Goal: Subscribe to service/newsletter

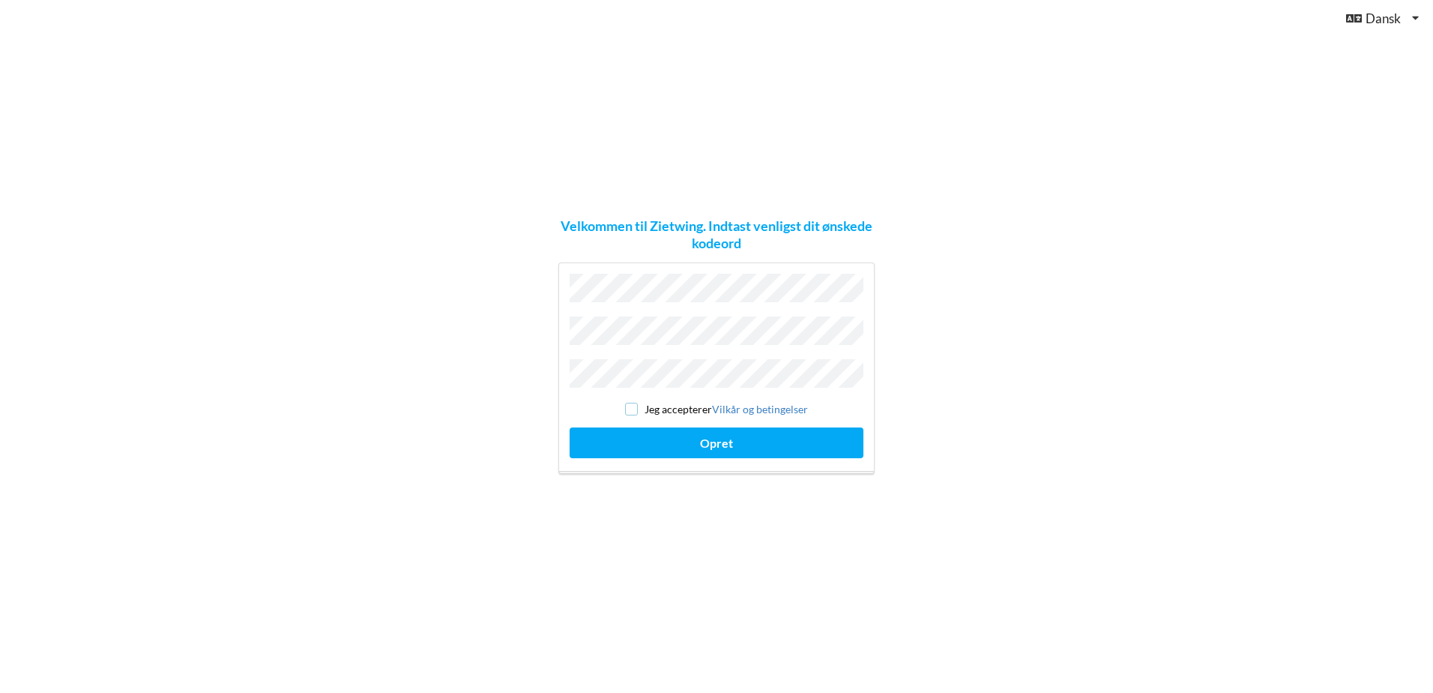
click at [633, 402] on input "checkbox" at bounding box center [631, 408] width 13 height 13
checkbox input "true"
click at [635, 434] on button "Opret" at bounding box center [717, 442] width 294 height 31
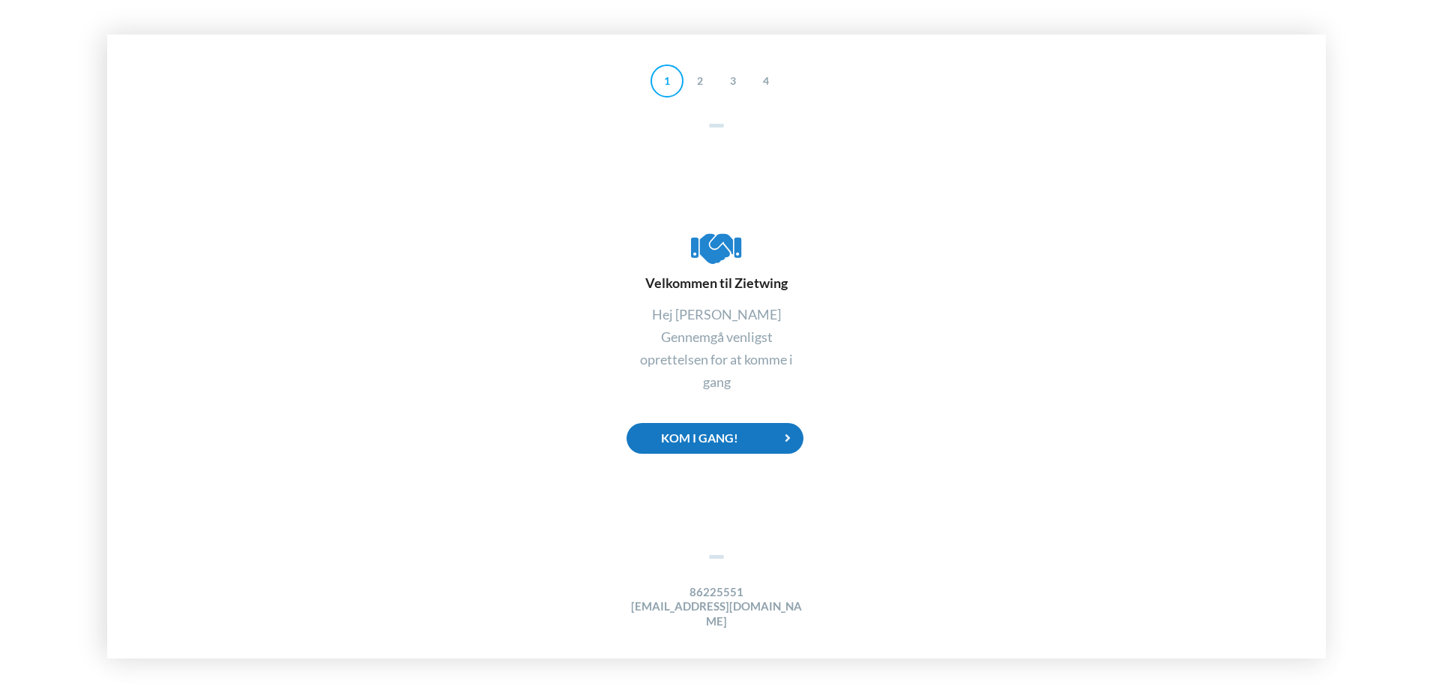
click at [733, 438] on div "Kom i gang!" at bounding box center [715, 438] width 177 height 31
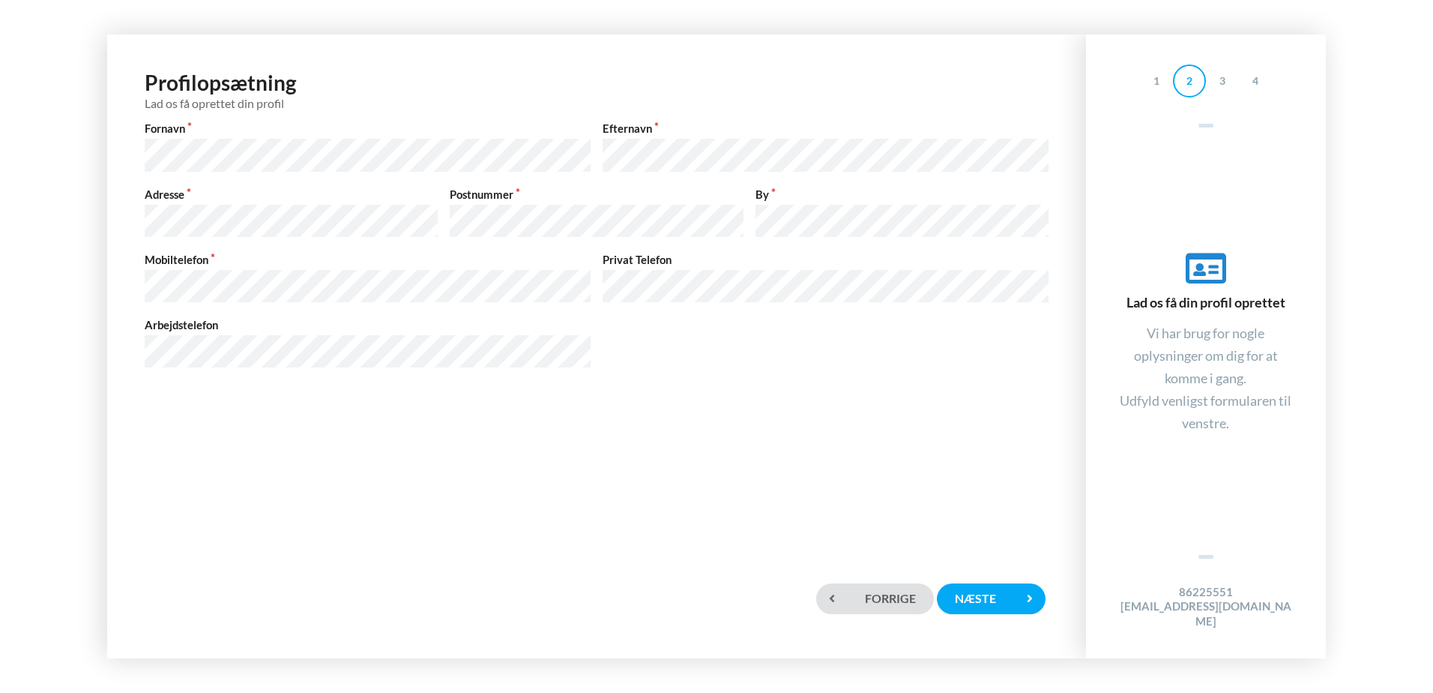
click at [951, 468] on div "Profilopsætning Lad os få oprettet din profil Fornavn Efternavn Adresse Postnum…" at bounding box center [596, 301] width 948 height 504
click at [991, 605] on div "Næste" at bounding box center [991, 598] width 108 height 31
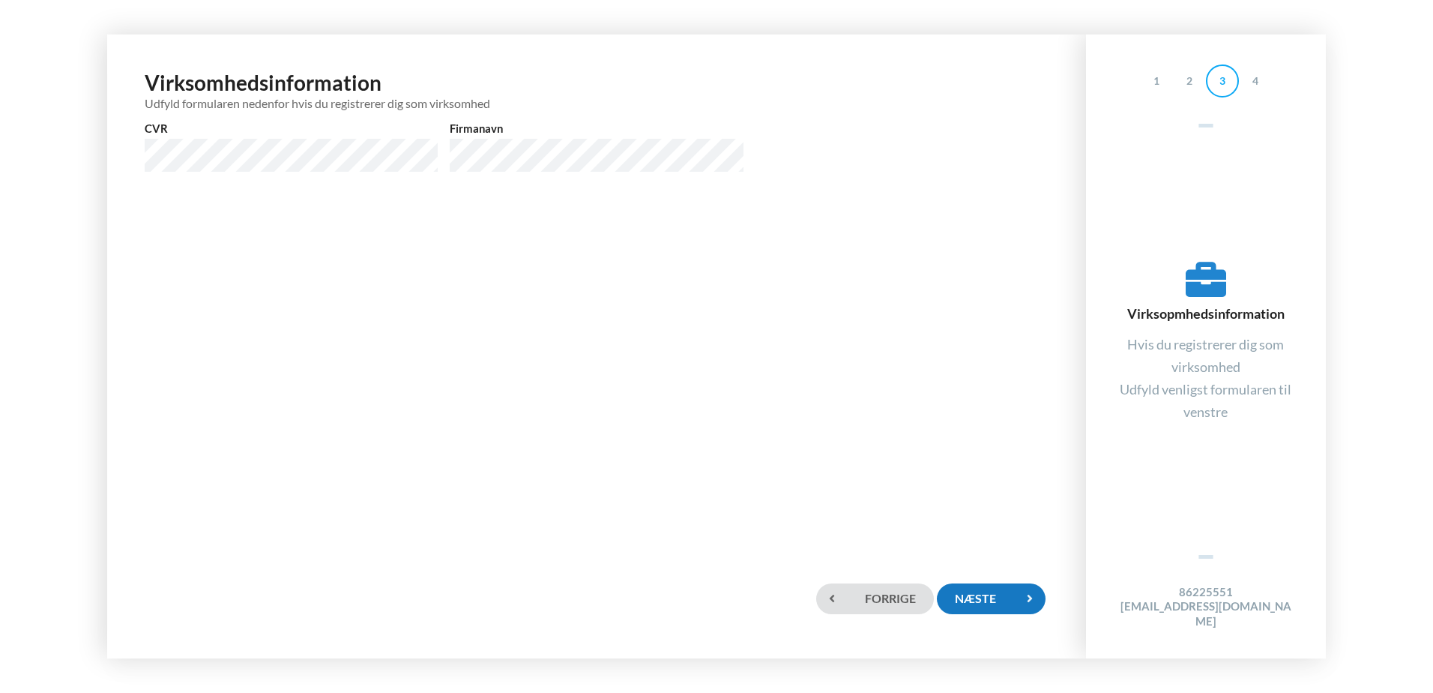
click at [992, 597] on div "Næste" at bounding box center [991, 598] width 108 height 31
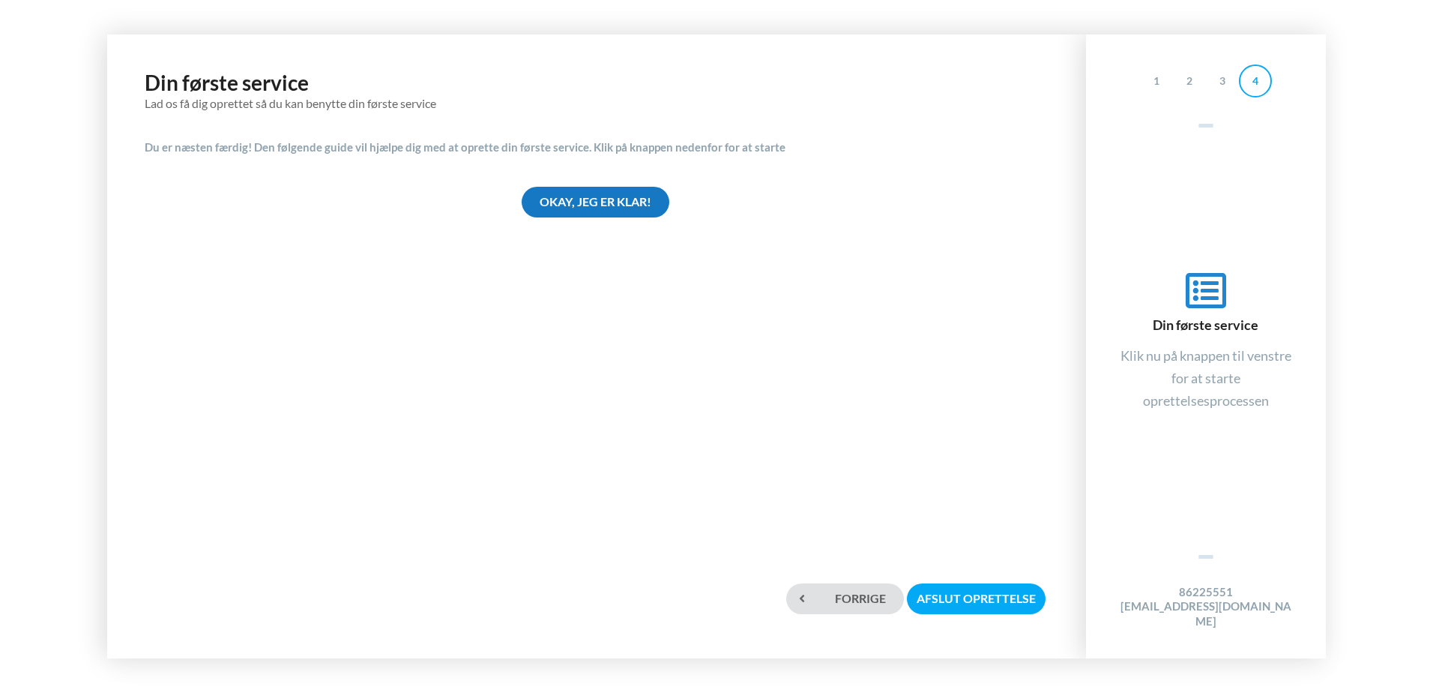
click at [595, 203] on div "Okay, jeg er klar!" at bounding box center [596, 202] width 148 height 31
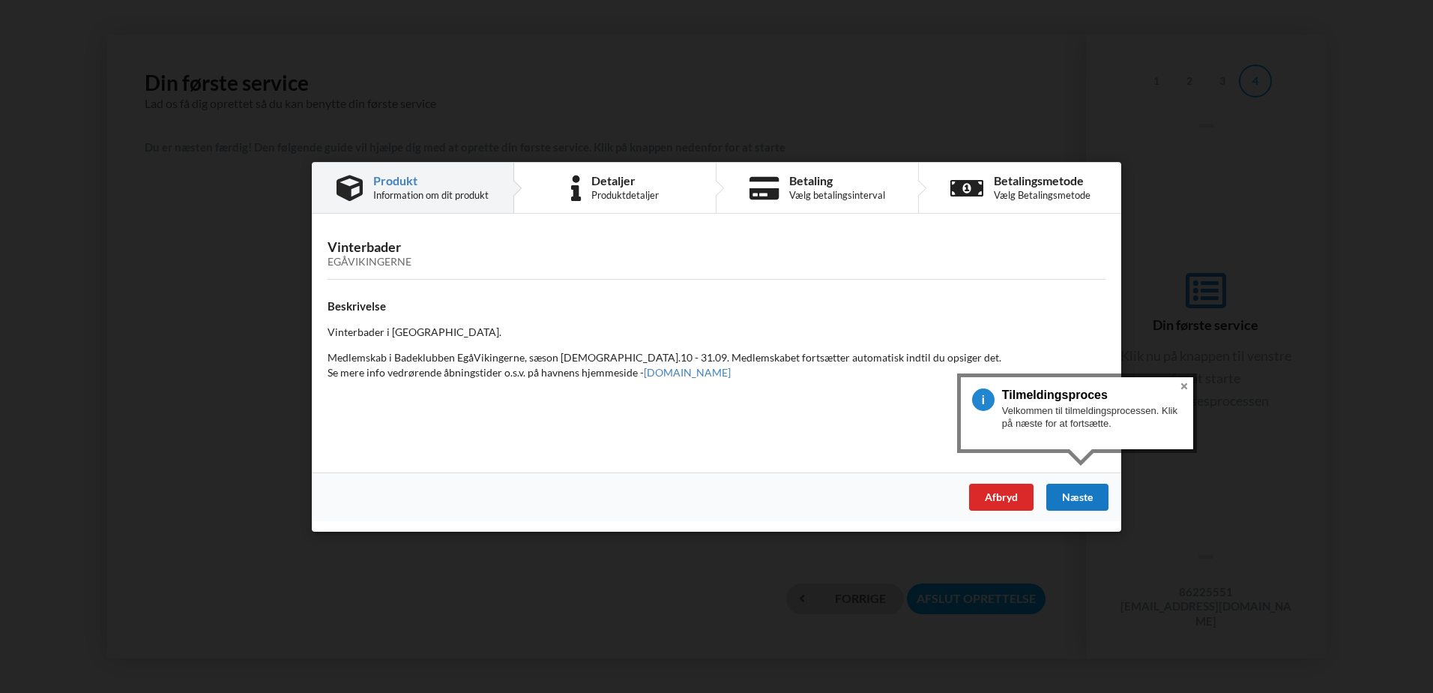
click at [1085, 495] on div "Næste" at bounding box center [1077, 496] width 62 height 27
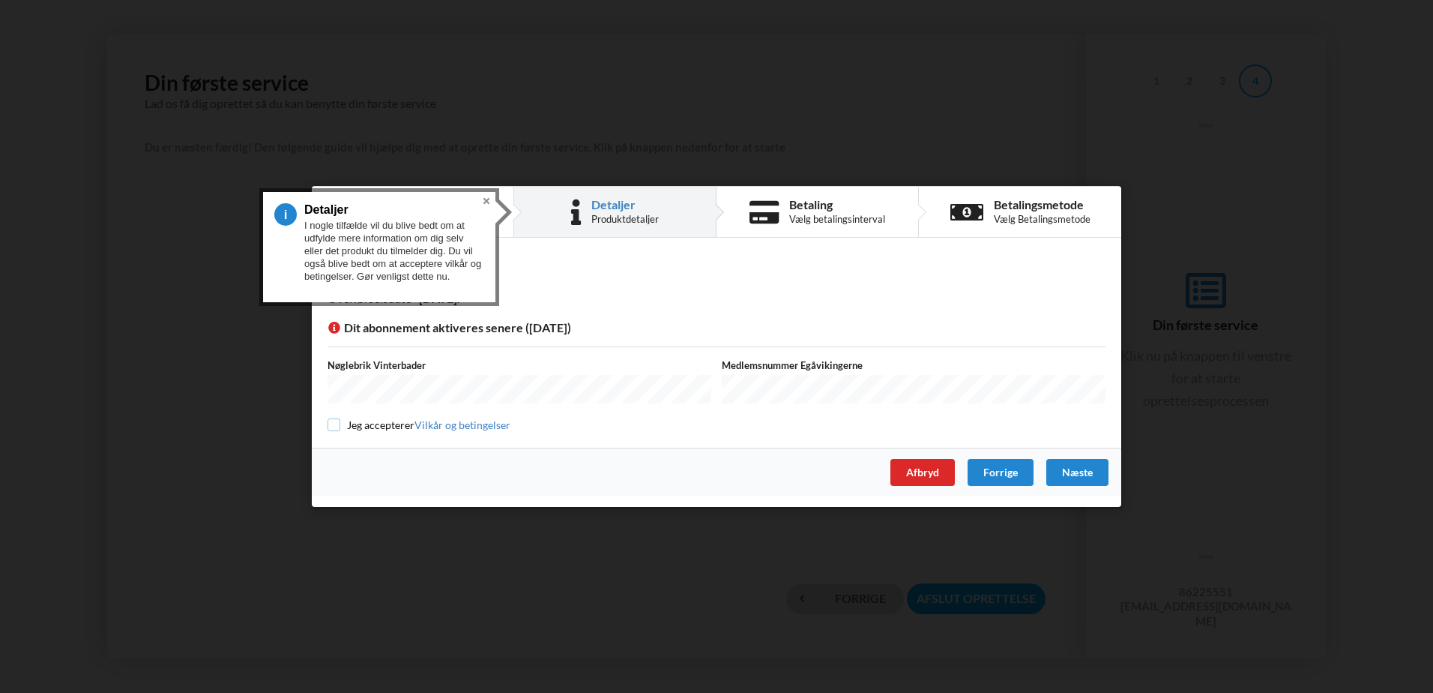
click at [335, 425] on input "checkbox" at bounding box center [334, 424] width 13 height 13
checkbox input "true"
click at [1082, 471] on div "Næste" at bounding box center [1077, 472] width 62 height 27
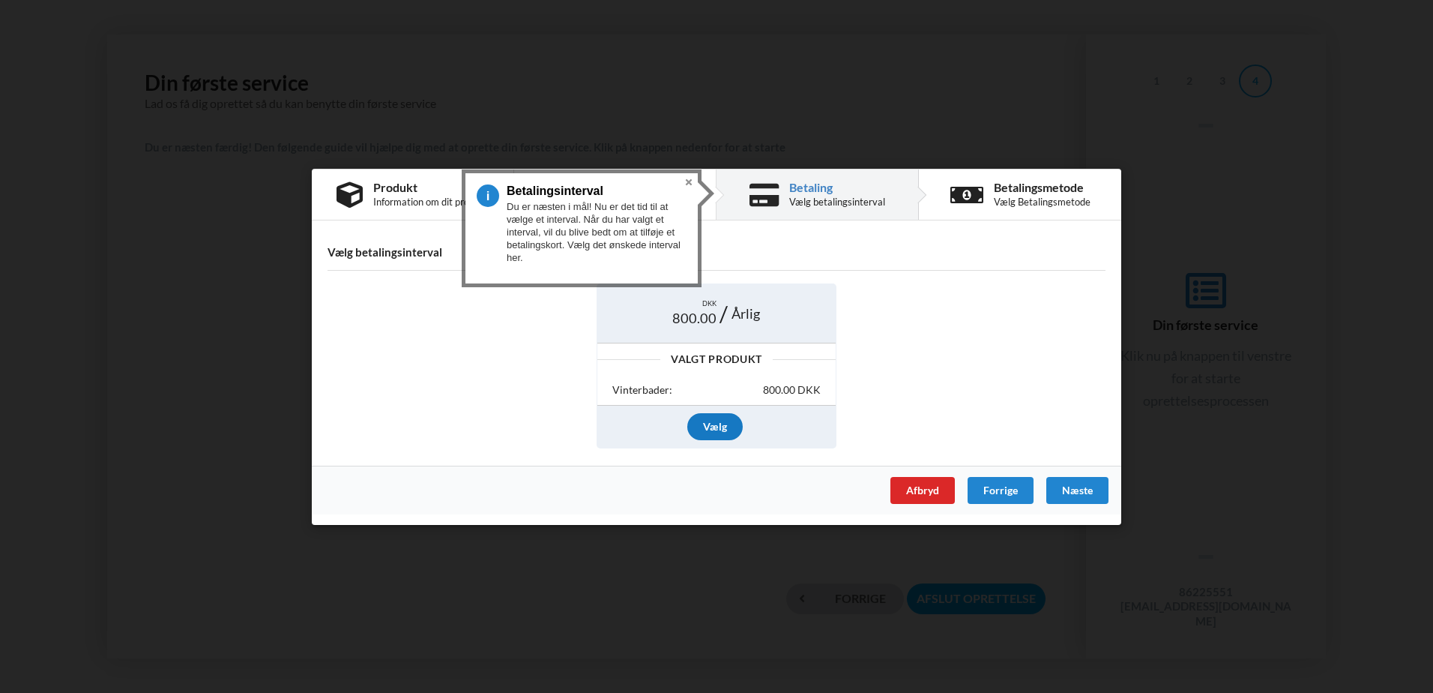
click at [708, 426] on div "Vælg" at bounding box center [714, 426] width 55 height 27
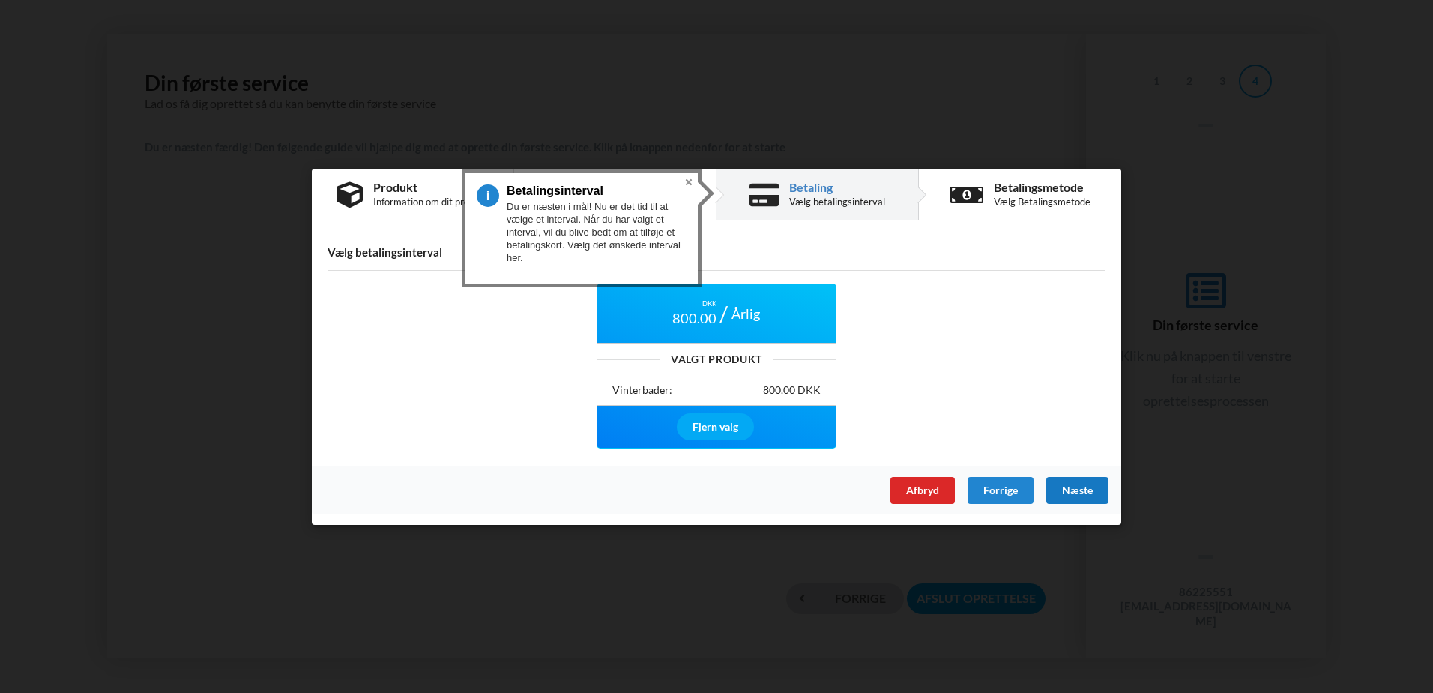
click at [1081, 486] on div "Næste" at bounding box center [1077, 489] width 62 height 27
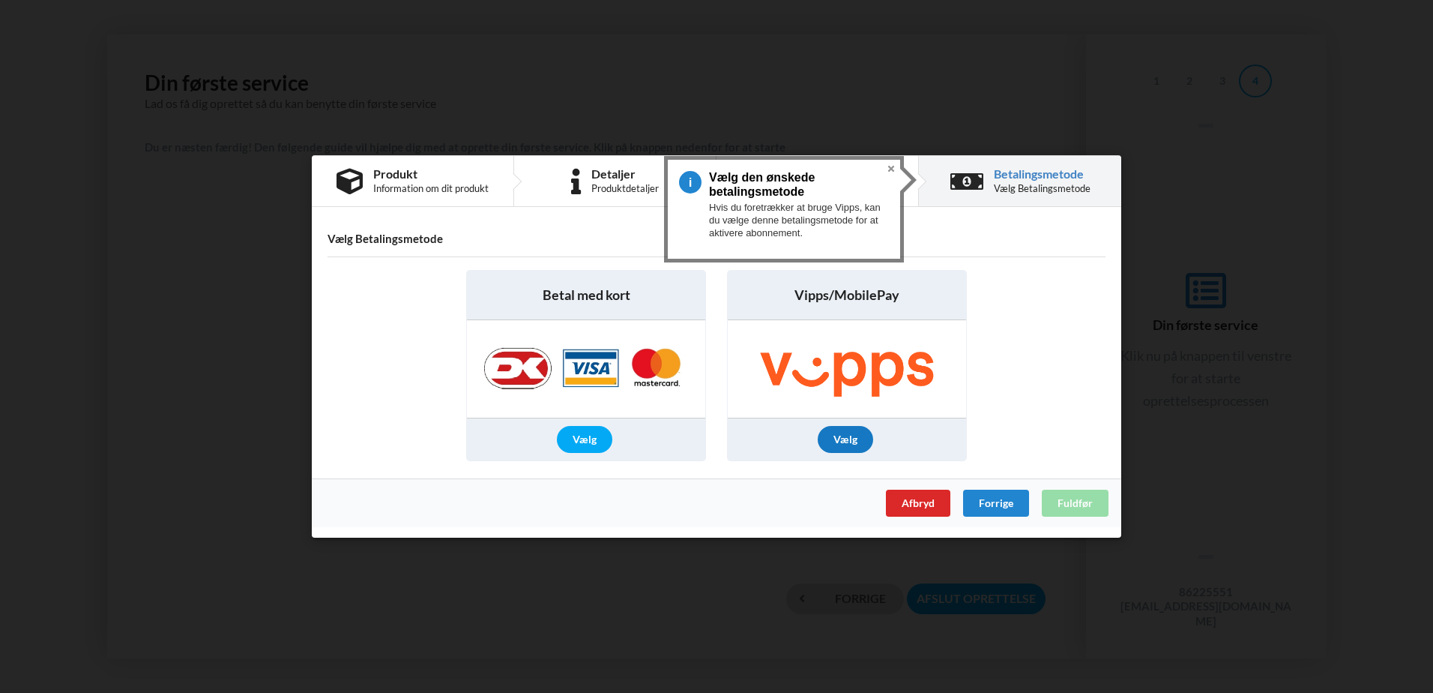
click at [841, 438] on div "Vælg" at bounding box center [845, 439] width 55 height 27
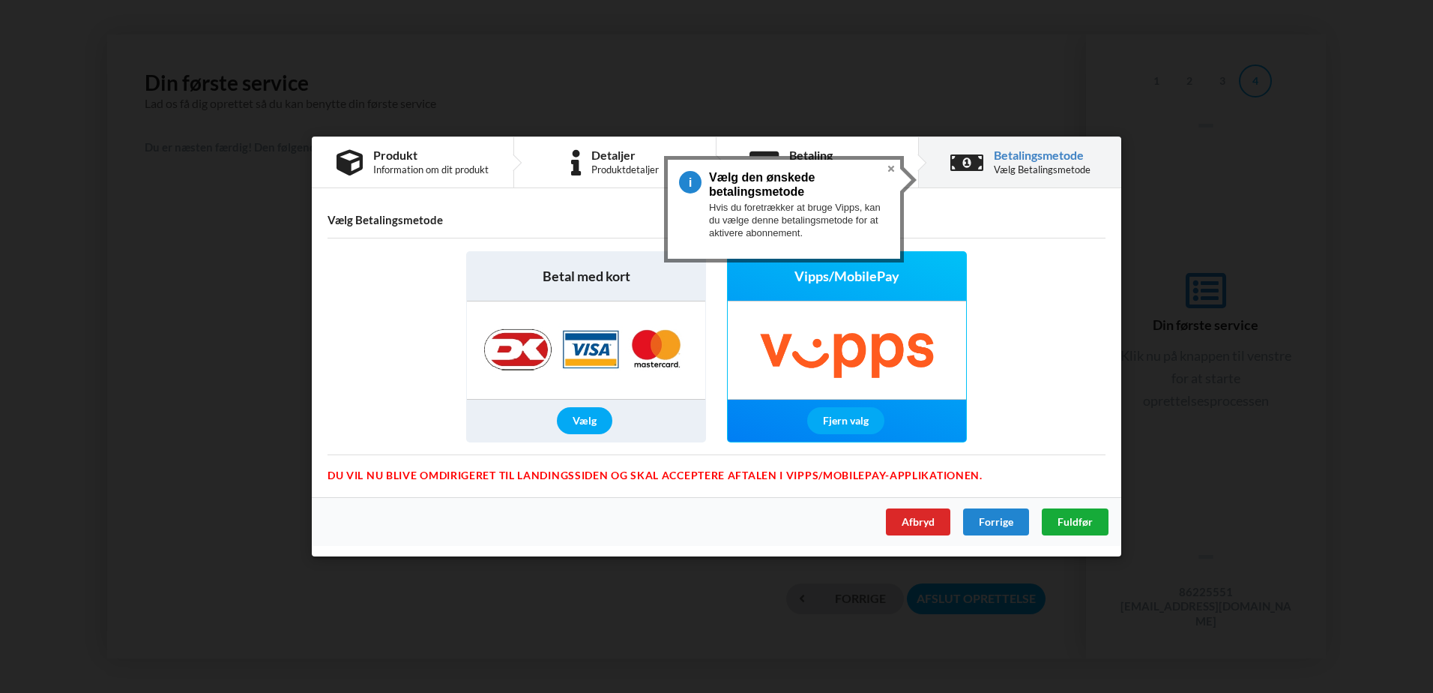
click at [1075, 519] on span "Fuldfør" at bounding box center [1075, 521] width 35 height 13
click at [842, 422] on div "Fjern valg" at bounding box center [845, 420] width 77 height 27
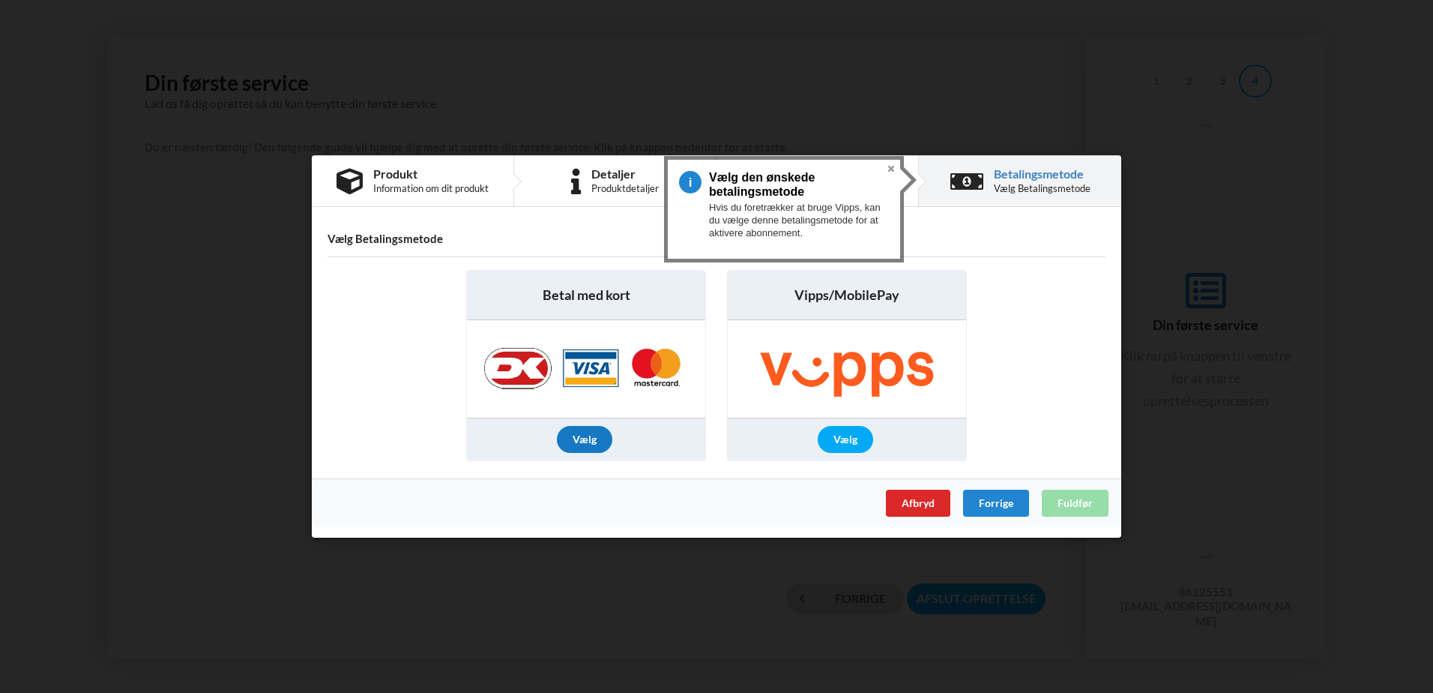
click at [584, 435] on div "Vælg" at bounding box center [584, 439] width 55 height 27
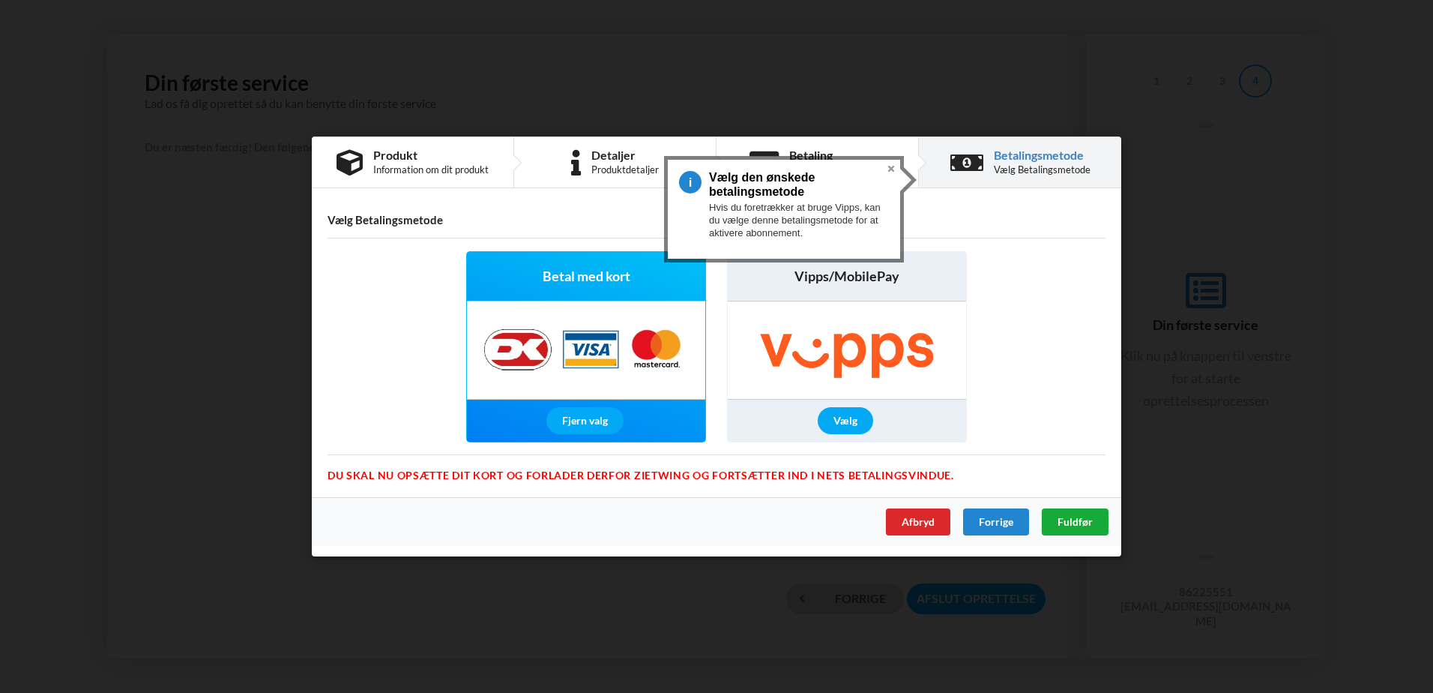
click at [1076, 519] on span "Fuldfør" at bounding box center [1075, 521] width 35 height 13
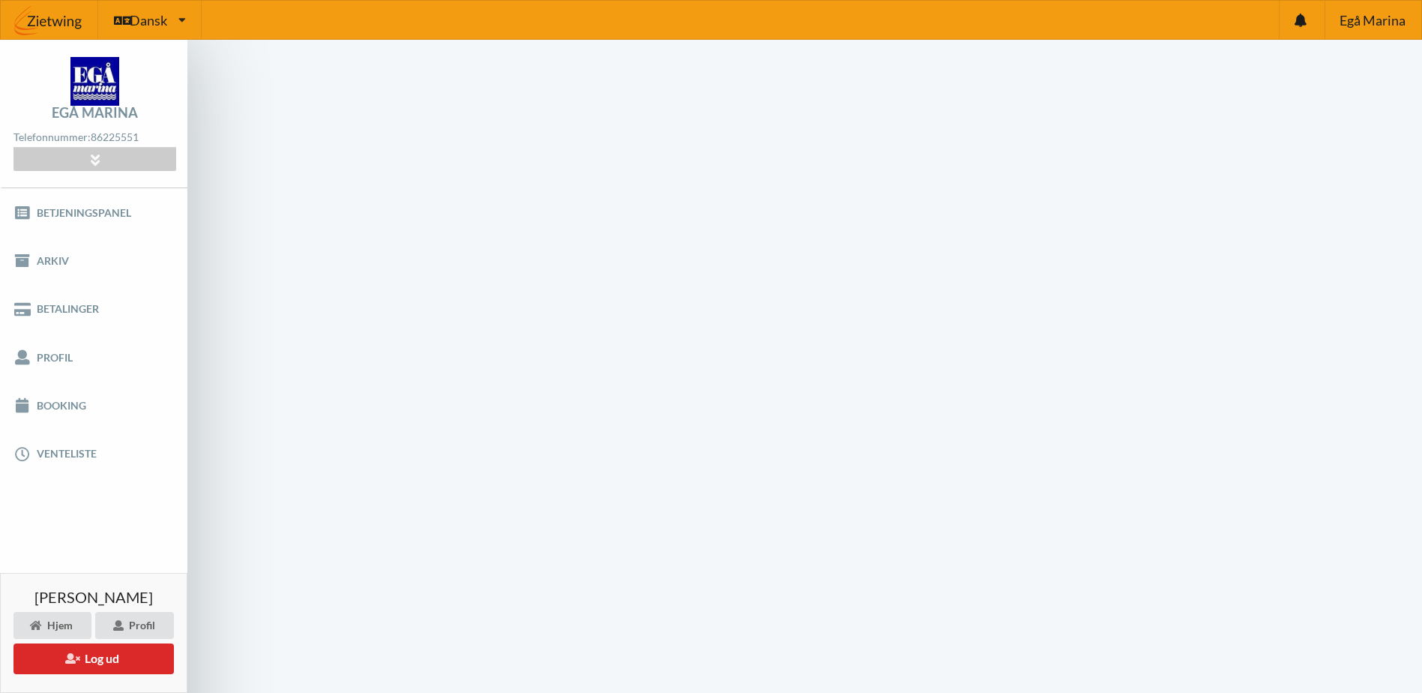
scroll to position [60, 0]
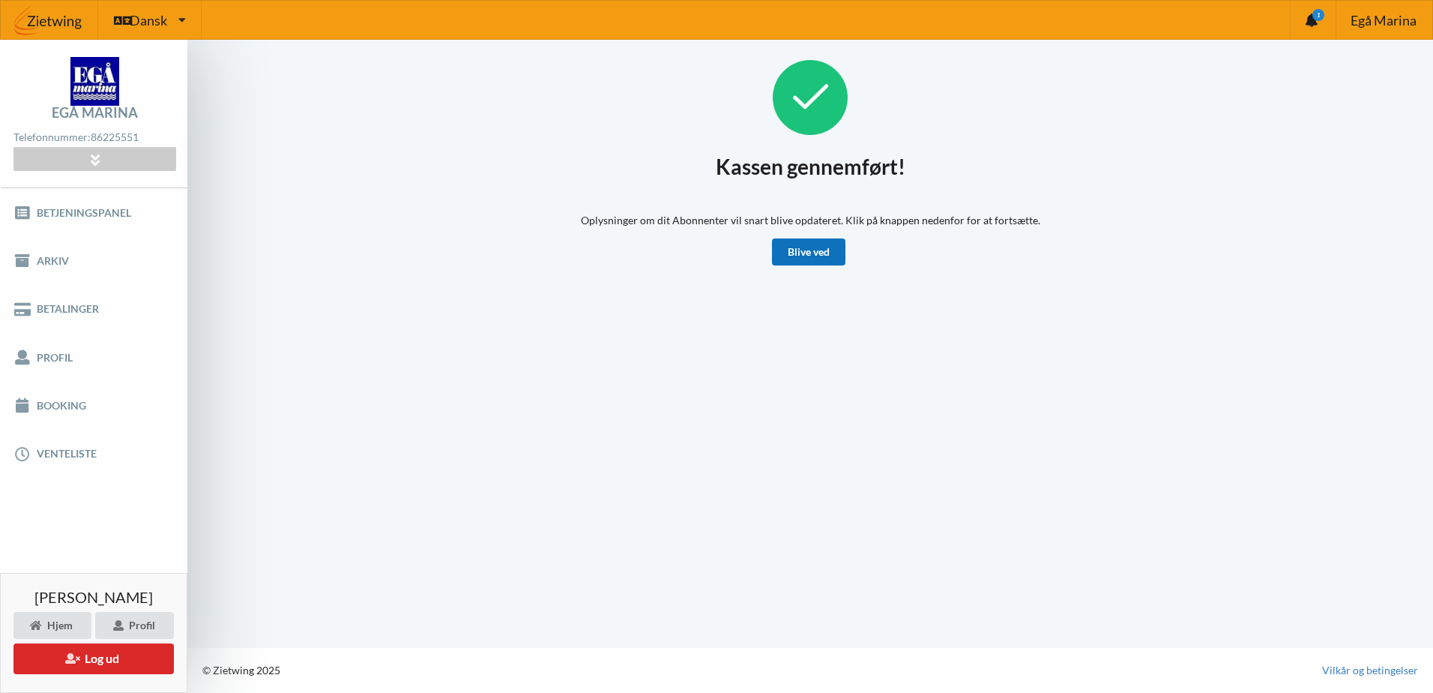
click at [807, 254] on link "Blive ved" at bounding box center [808, 251] width 73 height 27
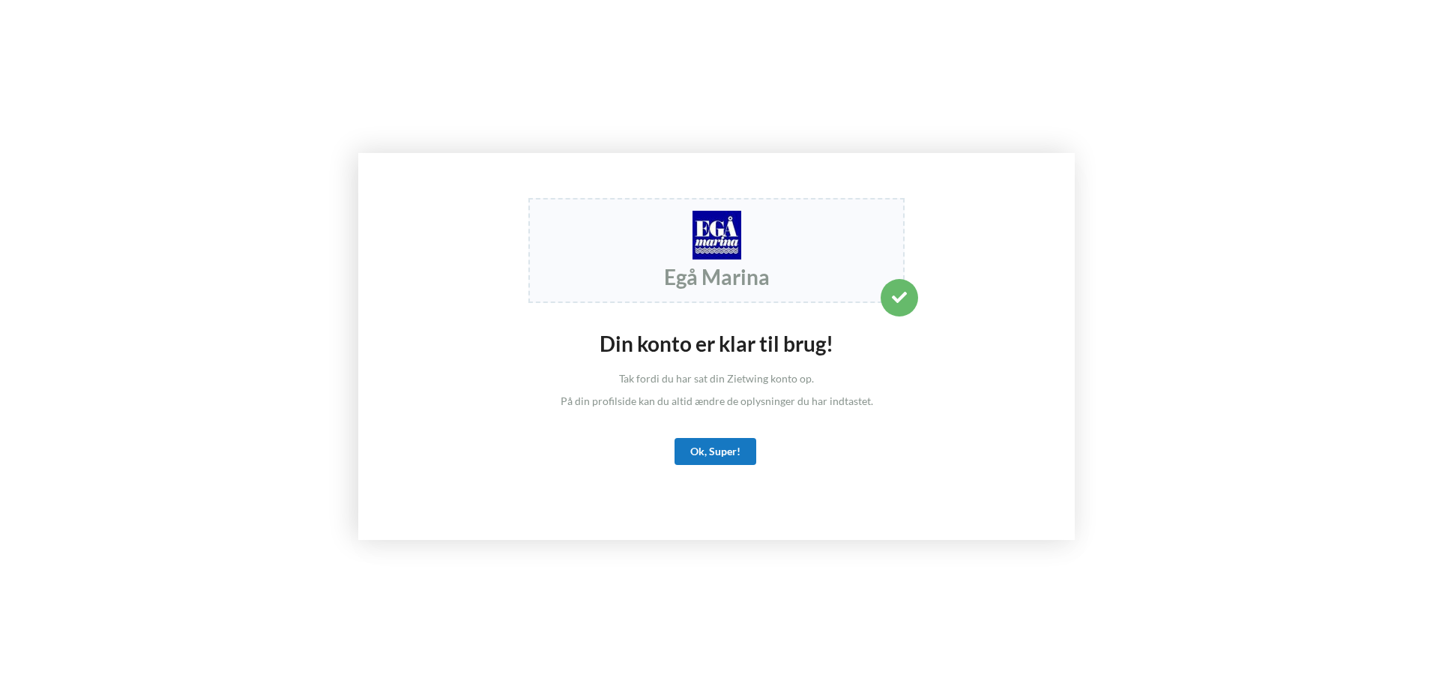
click at [726, 448] on div "Ok, Super!" at bounding box center [716, 451] width 82 height 27
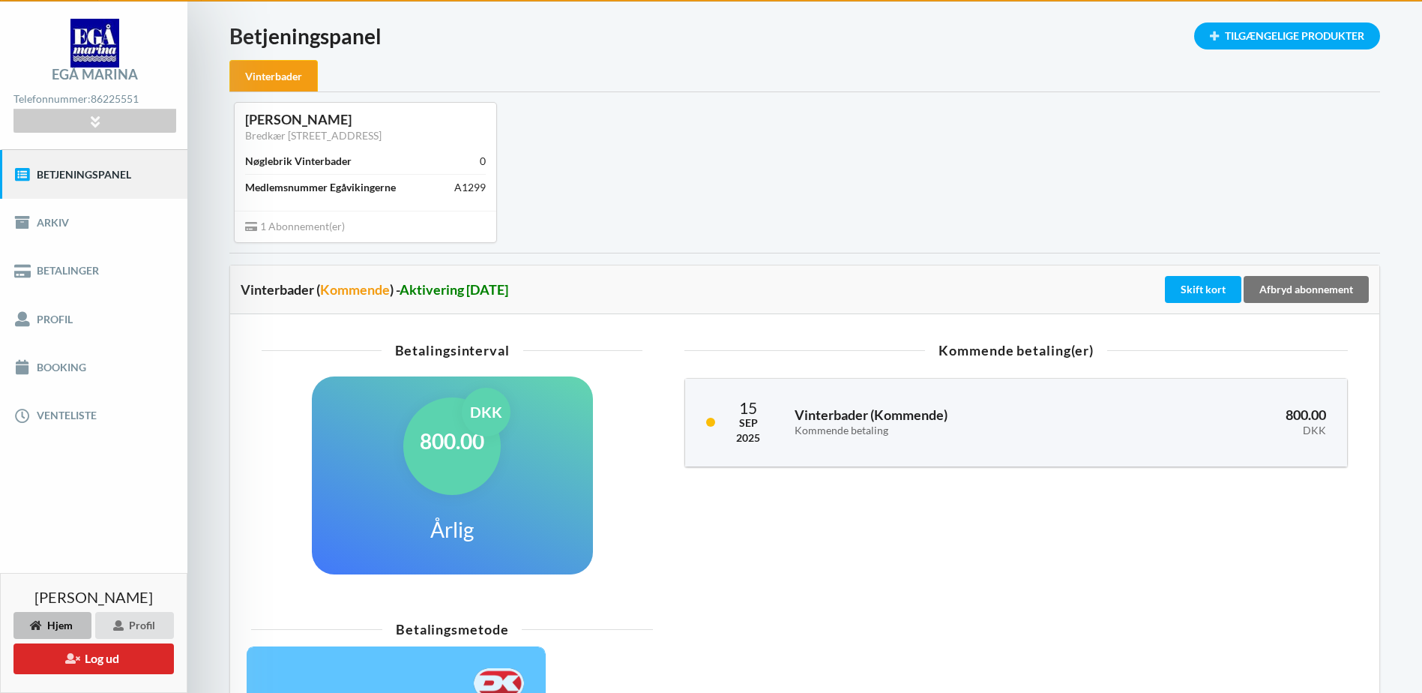
scroll to position [37, 0]
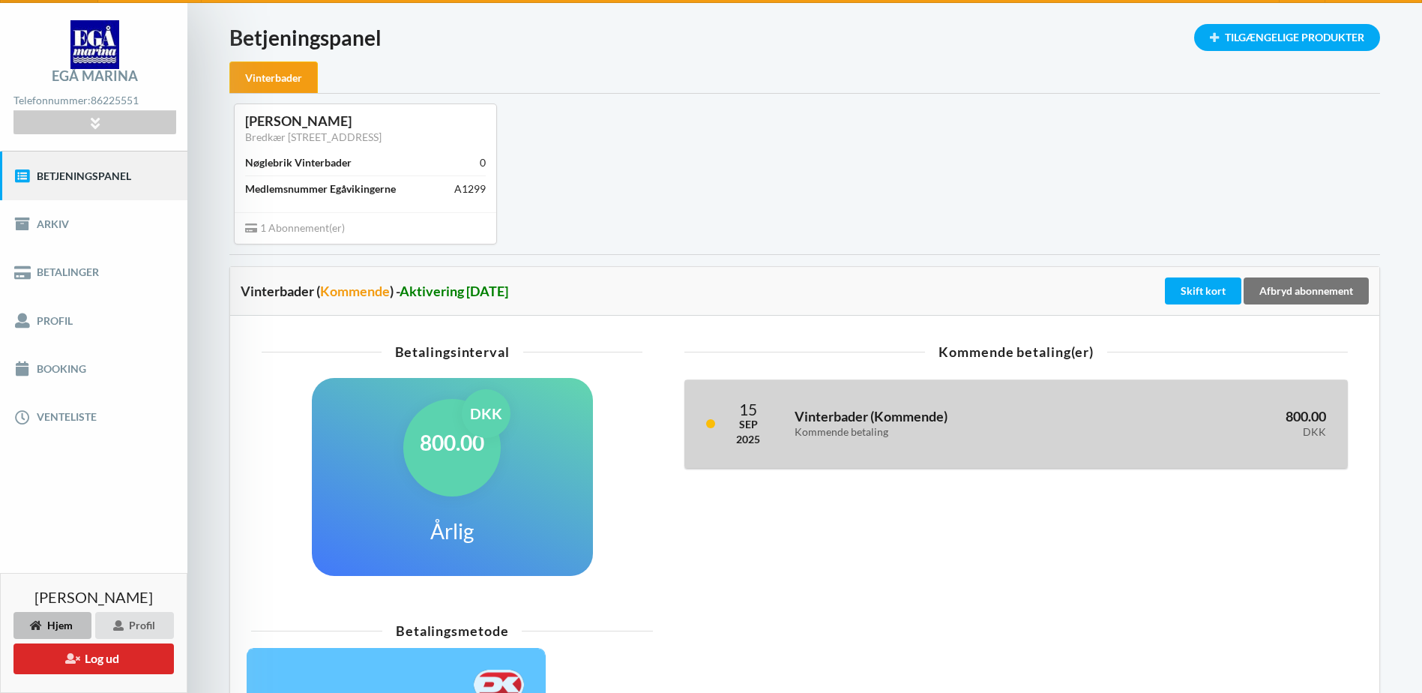
click at [891, 414] on span "Kommende" at bounding box center [909, 416] width 70 height 16
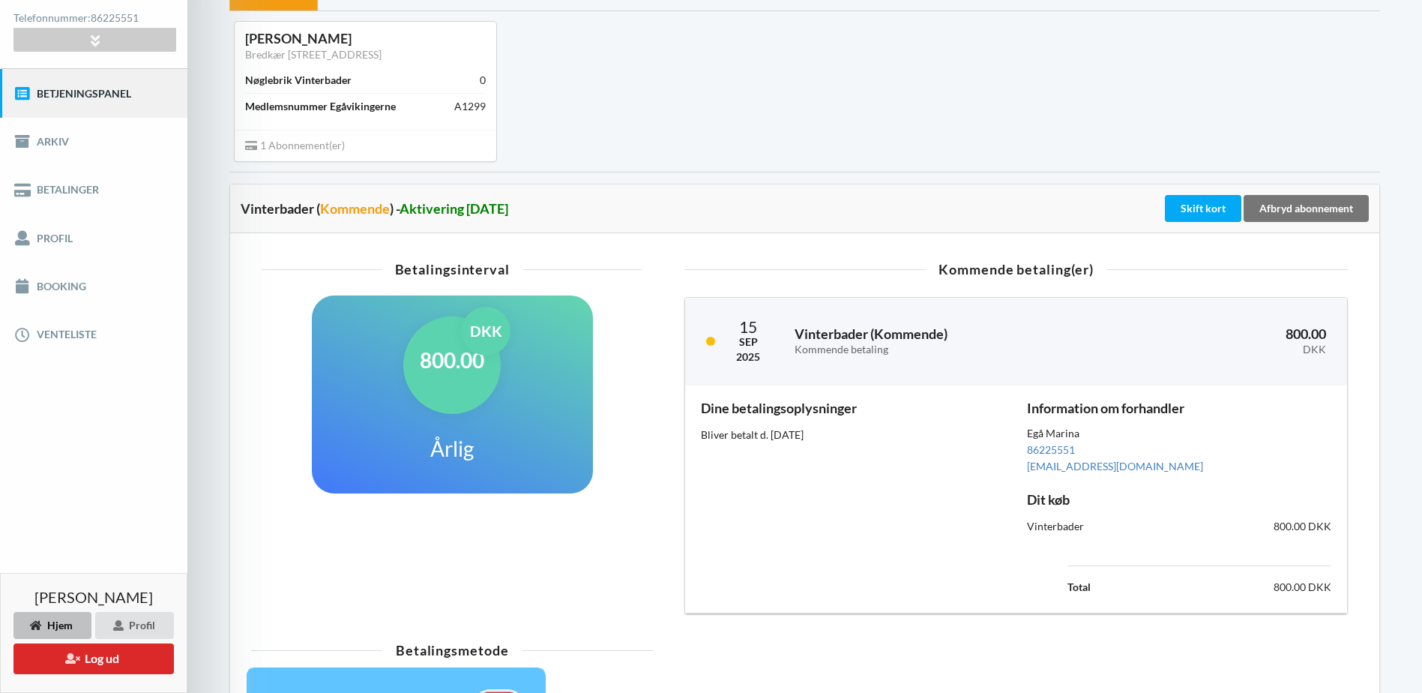
scroll to position [150, 0]
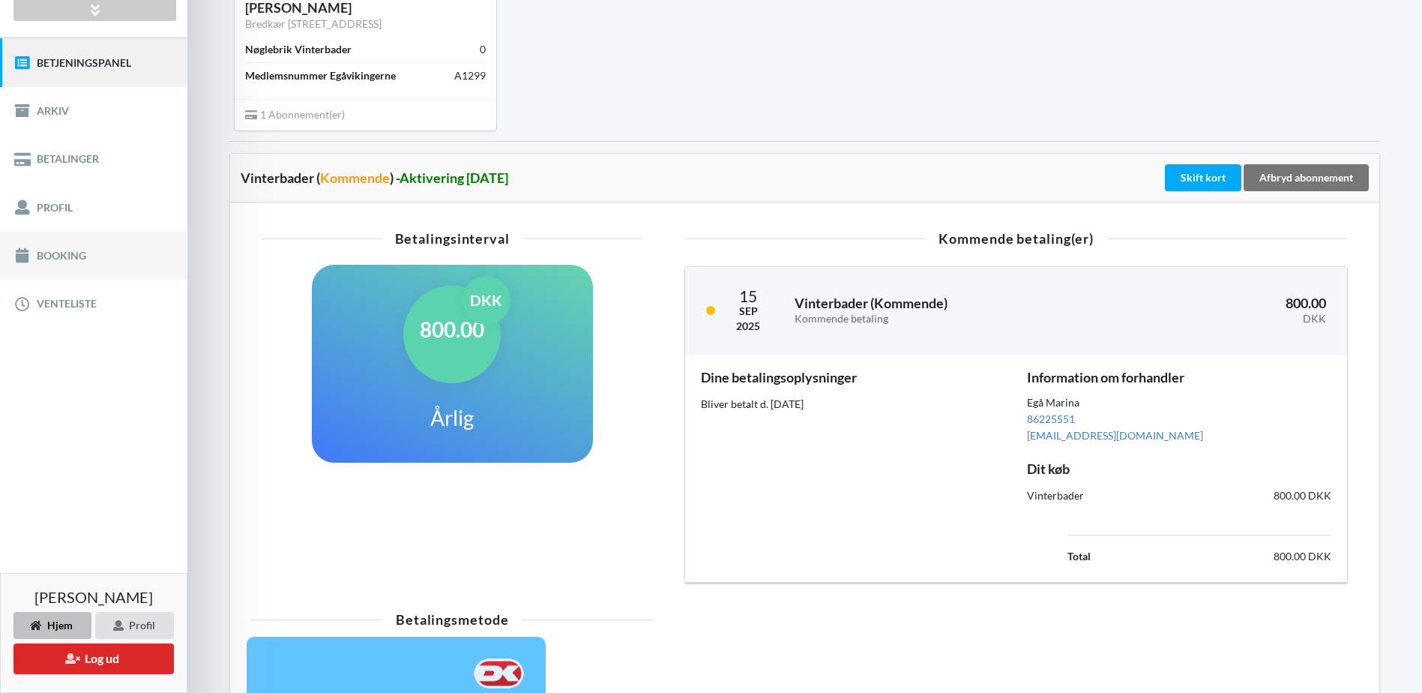
click at [49, 255] on link "Booking" at bounding box center [93, 256] width 187 height 48
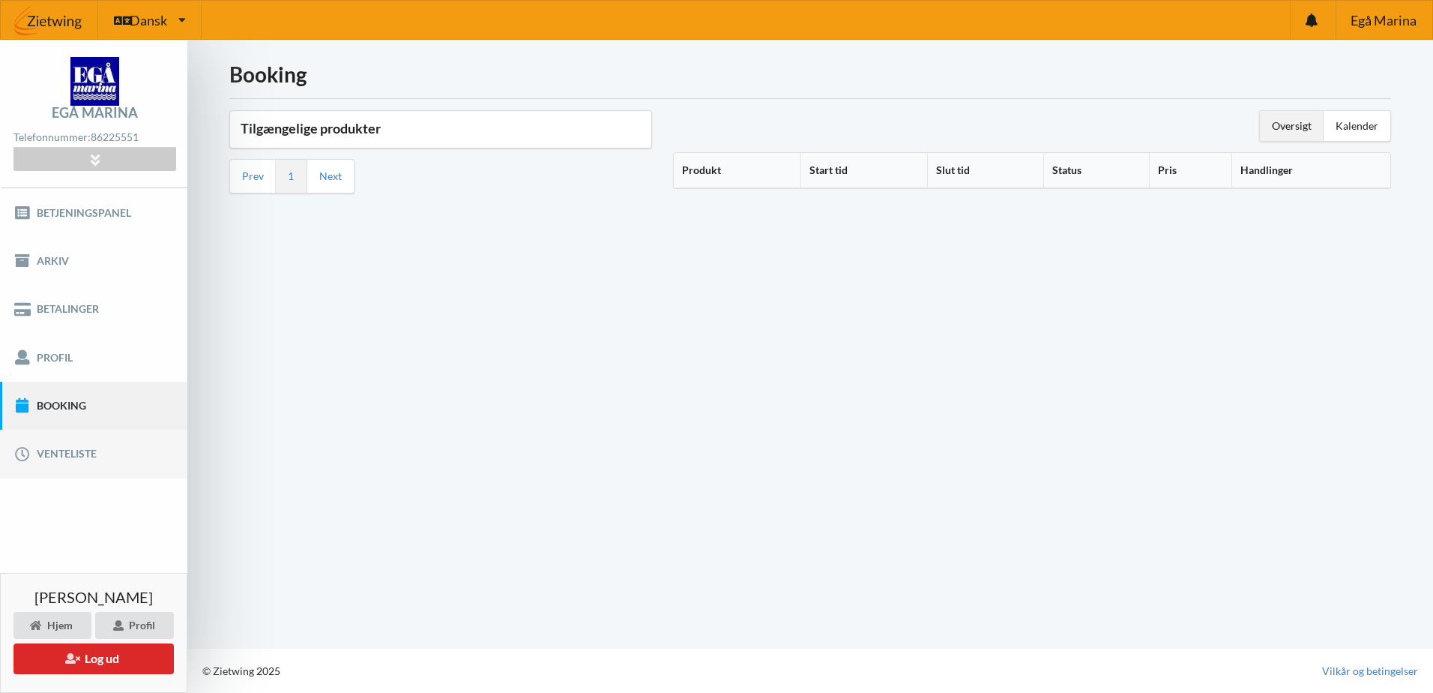
click at [48, 452] on link "Venteliste" at bounding box center [93, 453] width 187 height 48
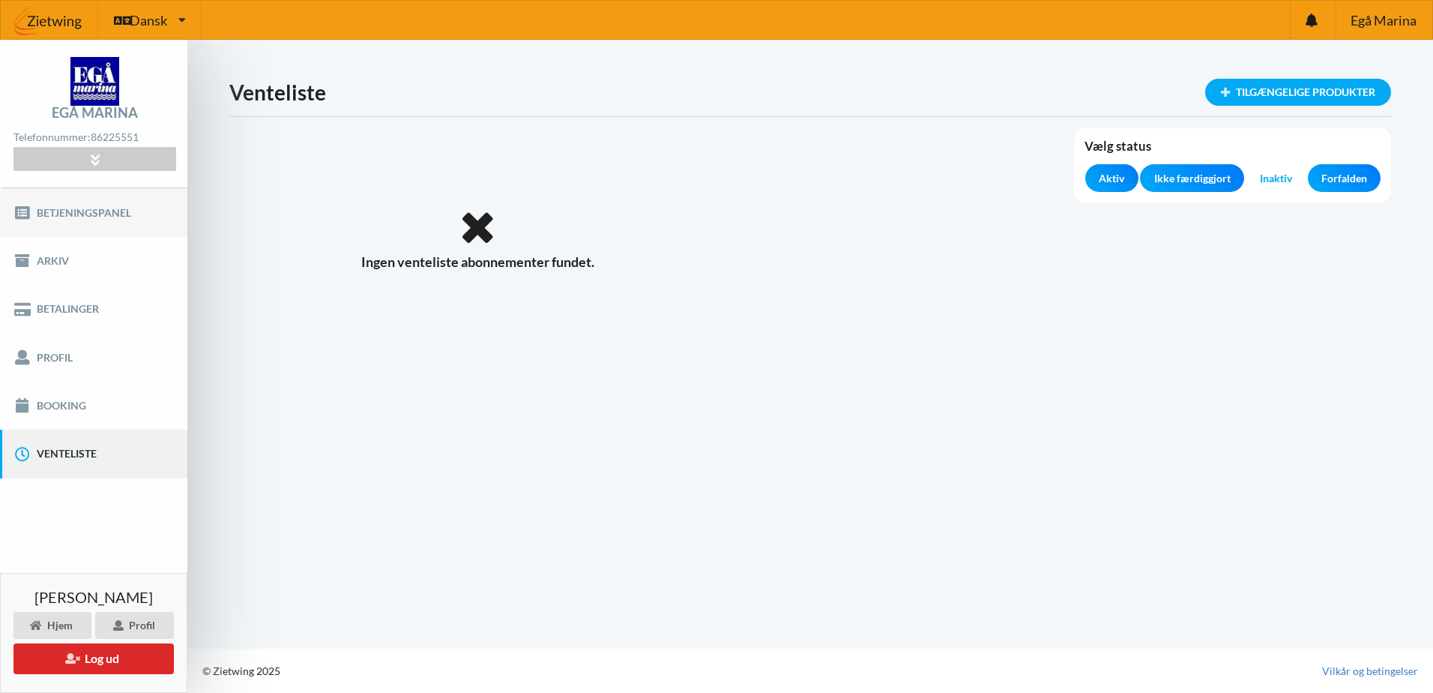
click at [85, 211] on link "Betjeningspanel" at bounding box center [93, 212] width 187 height 48
